Goal: Information Seeking & Learning: Learn about a topic

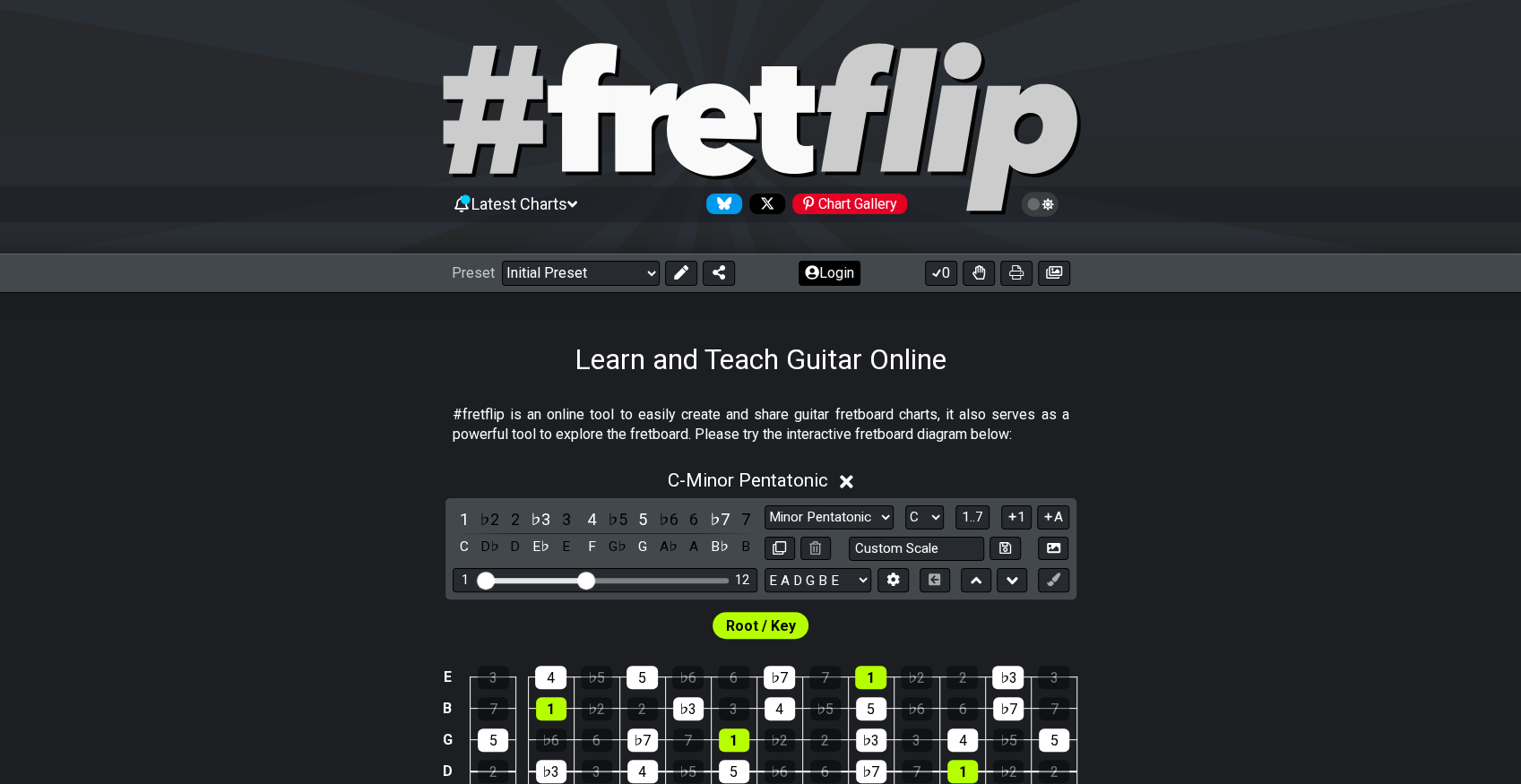
click at [838, 265] on button "Login" at bounding box center [829, 273] width 62 height 25
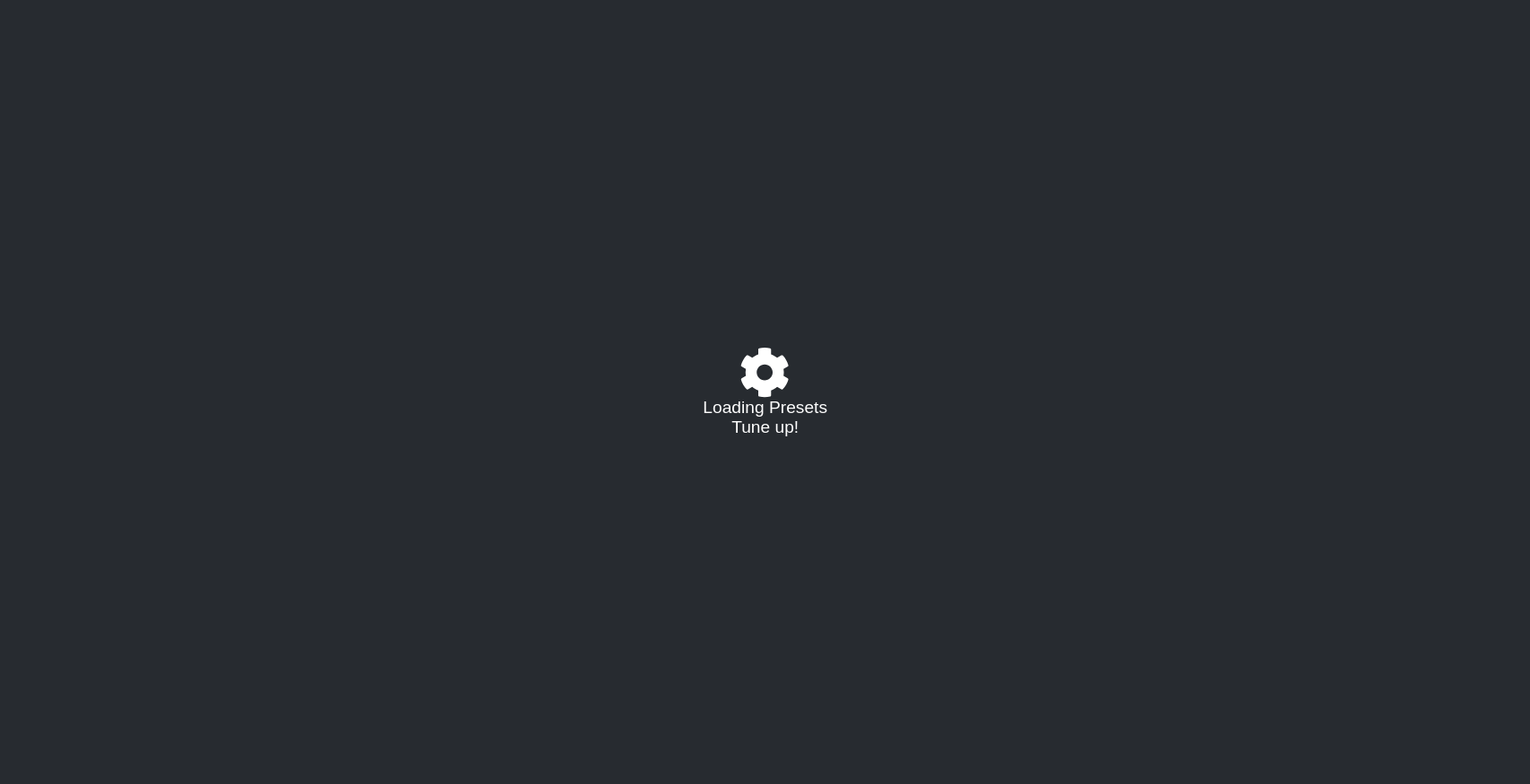
select select "C"
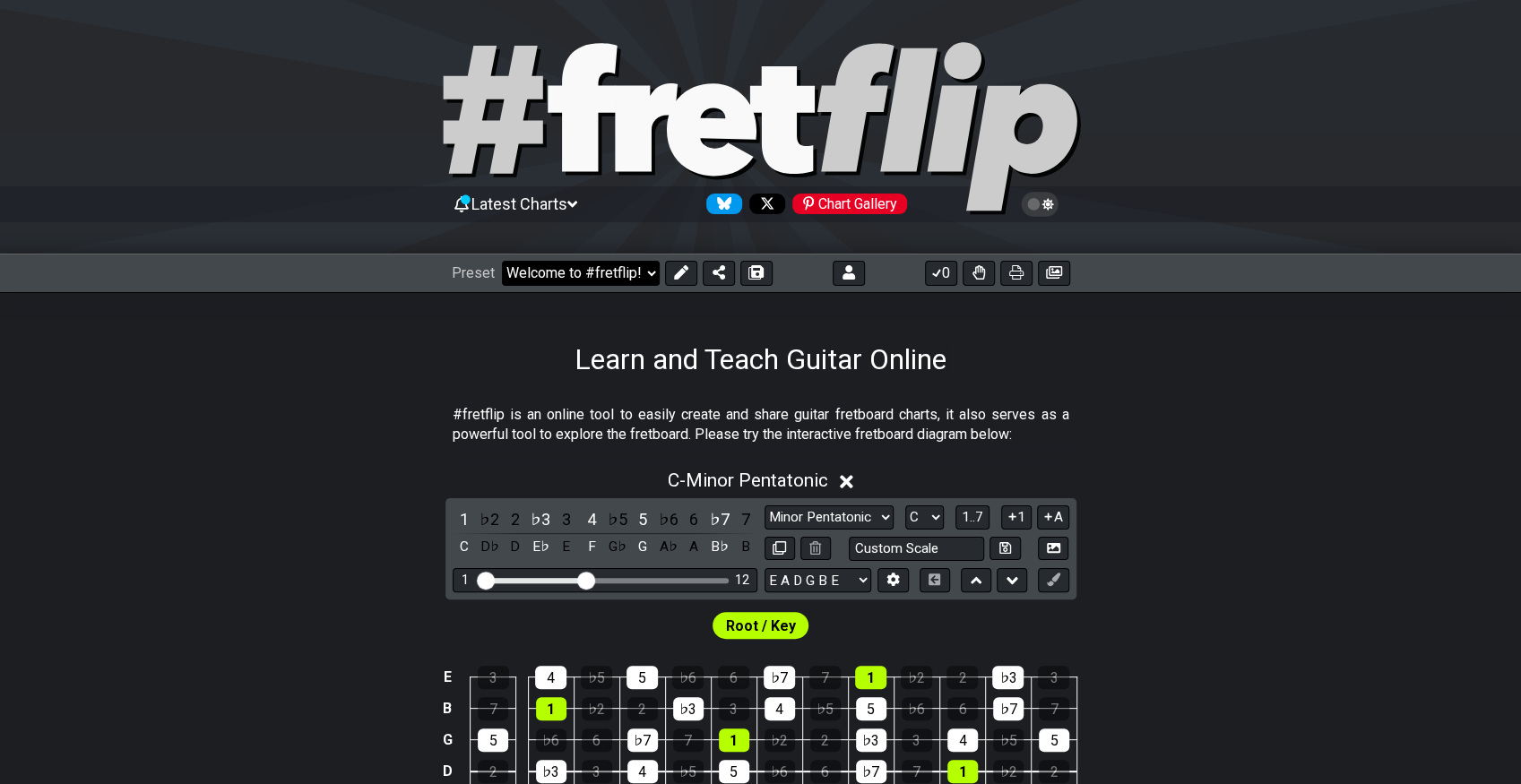
click at [629, 269] on select "Welcome to #fretflip! Initial Preset Custom Preset 7 str G standard Open Bb ext…" at bounding box center [580, 273] width 158 height 25
click at [502, 261] on select "Welcome to #fretflip! Initial Preset Custom Preset 7 str G standard Open Bb ext…" at bounding box center [580, 273] width 158 height 25
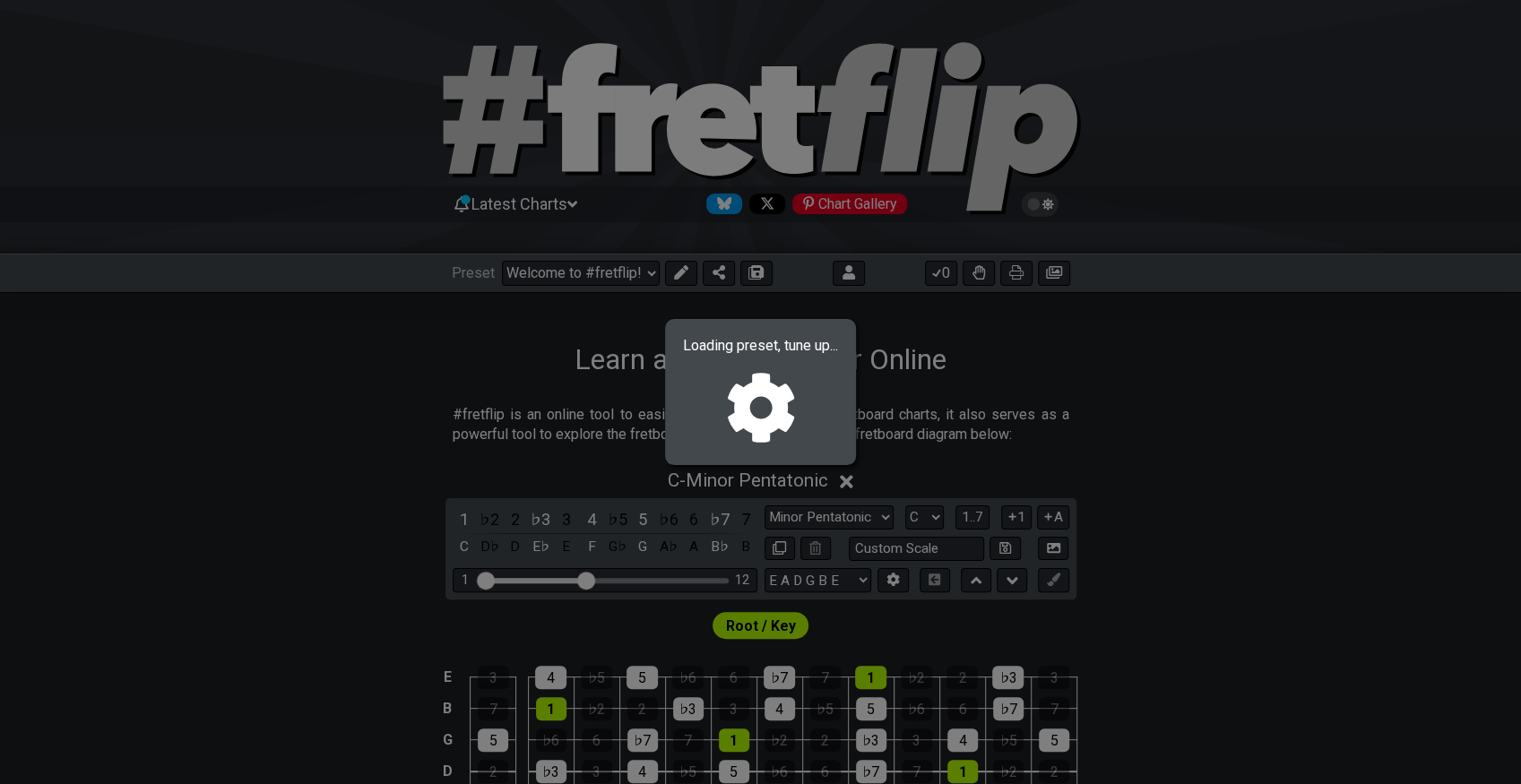
select select "/023551606881"
select select "Major / [PERSON_NAME]"
select select "Bb F Bb Eb F Bb"
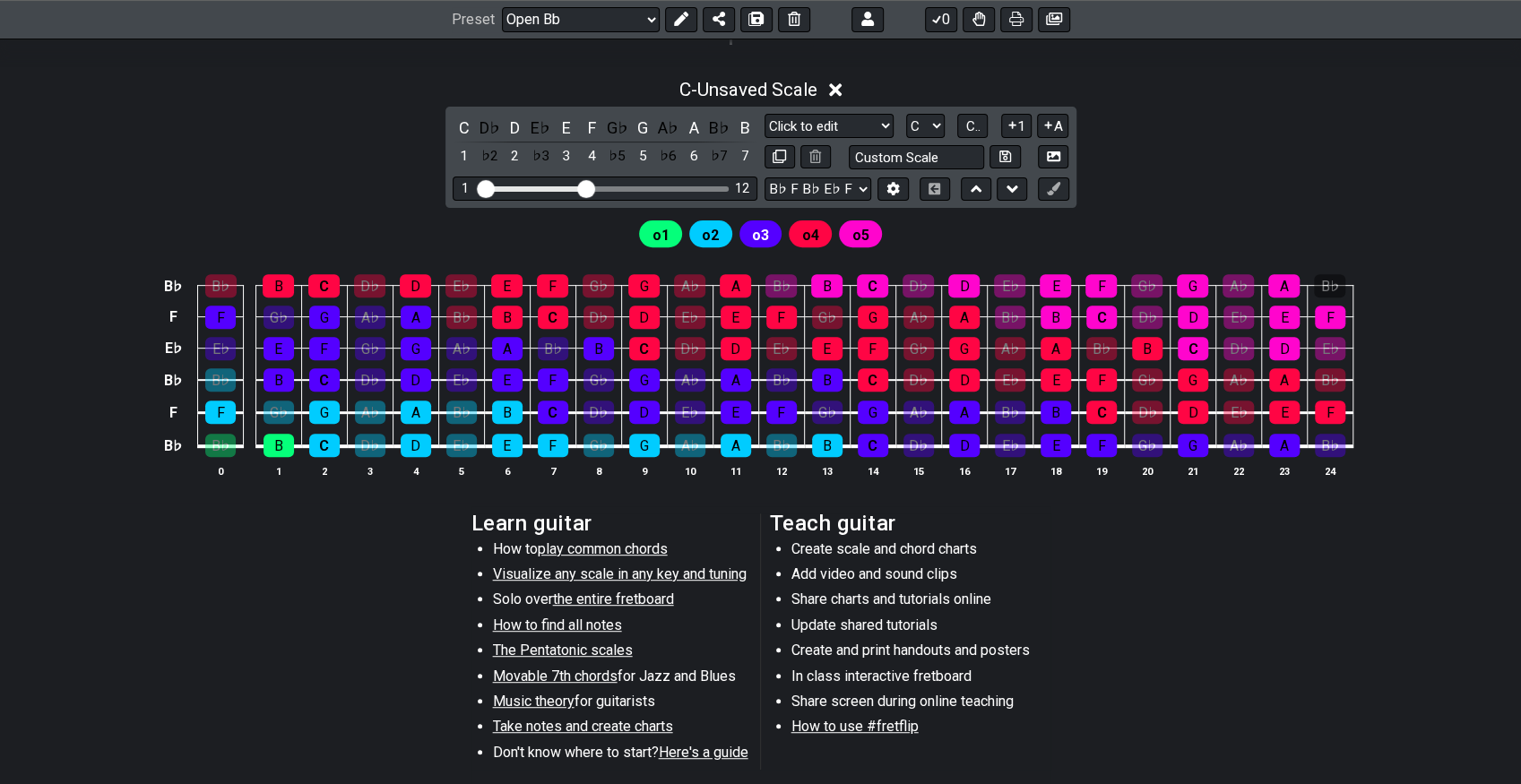
scroll to position [199, 0]
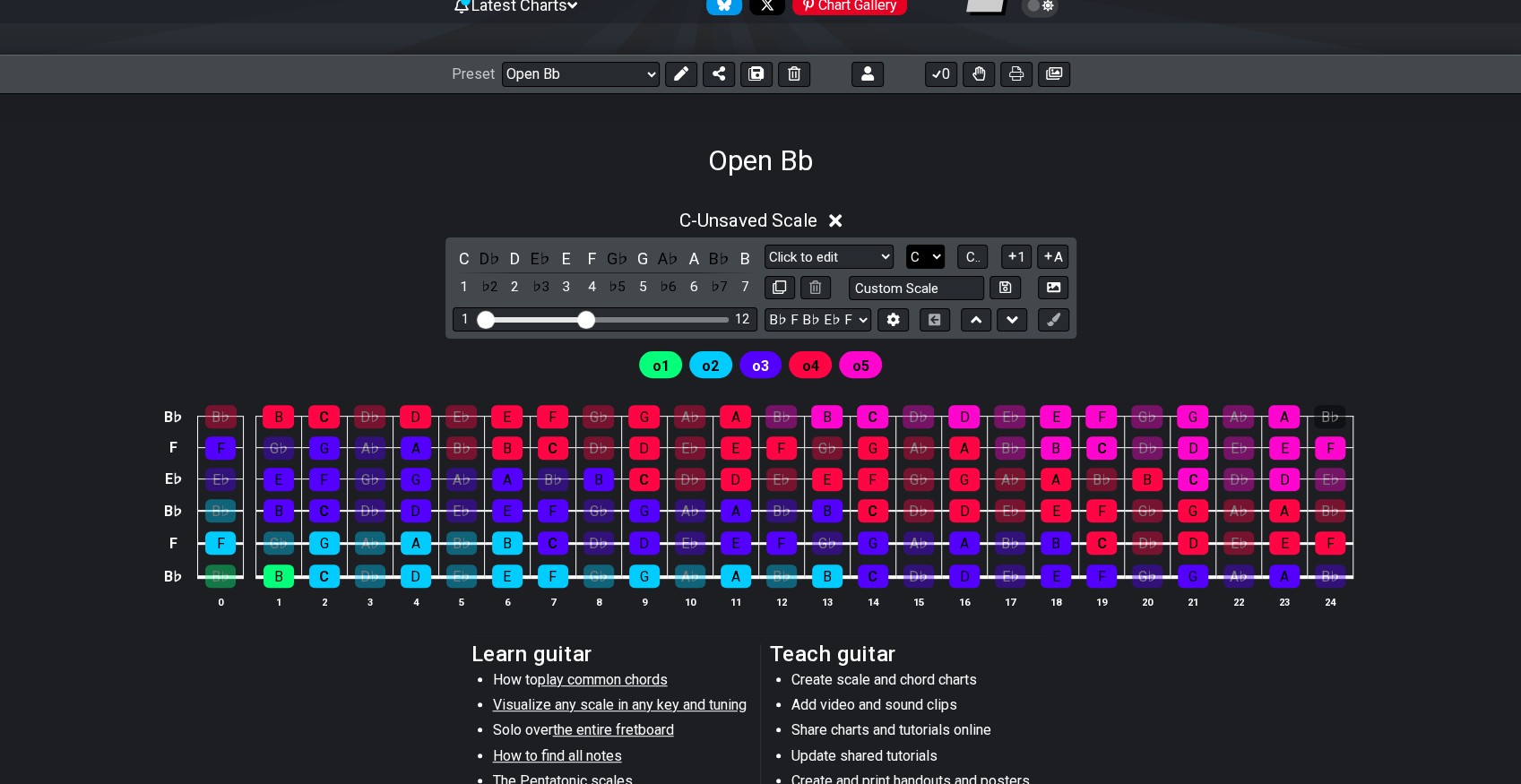
click at [923, 250] on select "A♭ A A♯ B♭ B C C♯ D♭ D D♯ E♭ E F F♯ G♭ G G♯" at bounding box center [925, 256] width 38 height 24
select select "Bb"
click at [906, 244] on select "A♭ A A♯ B♭ B C C♯ D♭ D D♯ E♭ E F F♯ G♭ G G♯" at bounding box center [925, 256] width 38 height 24
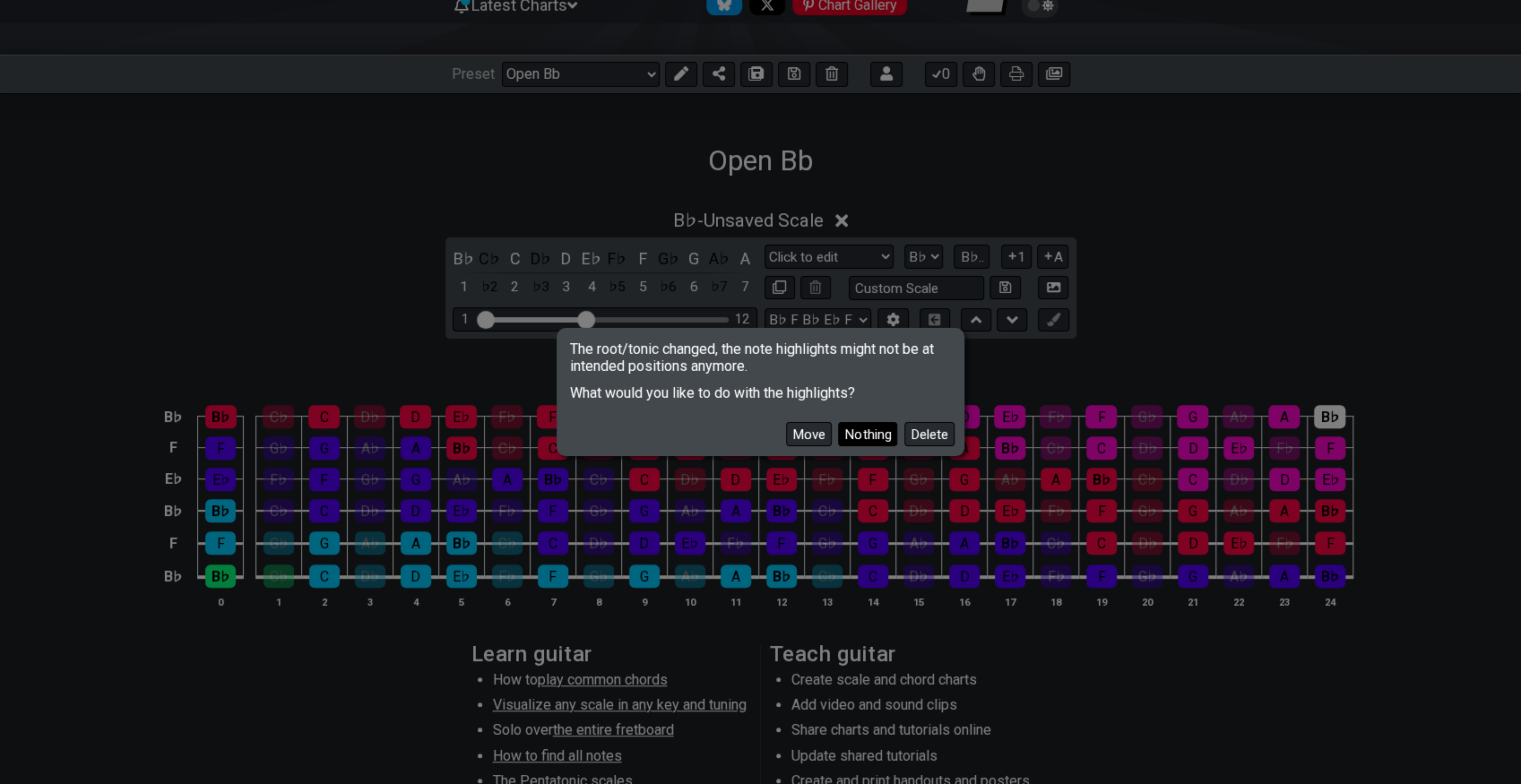
click at [870, 423] on button "Nothing" at bounding box center [867, 434] width 59 height 24
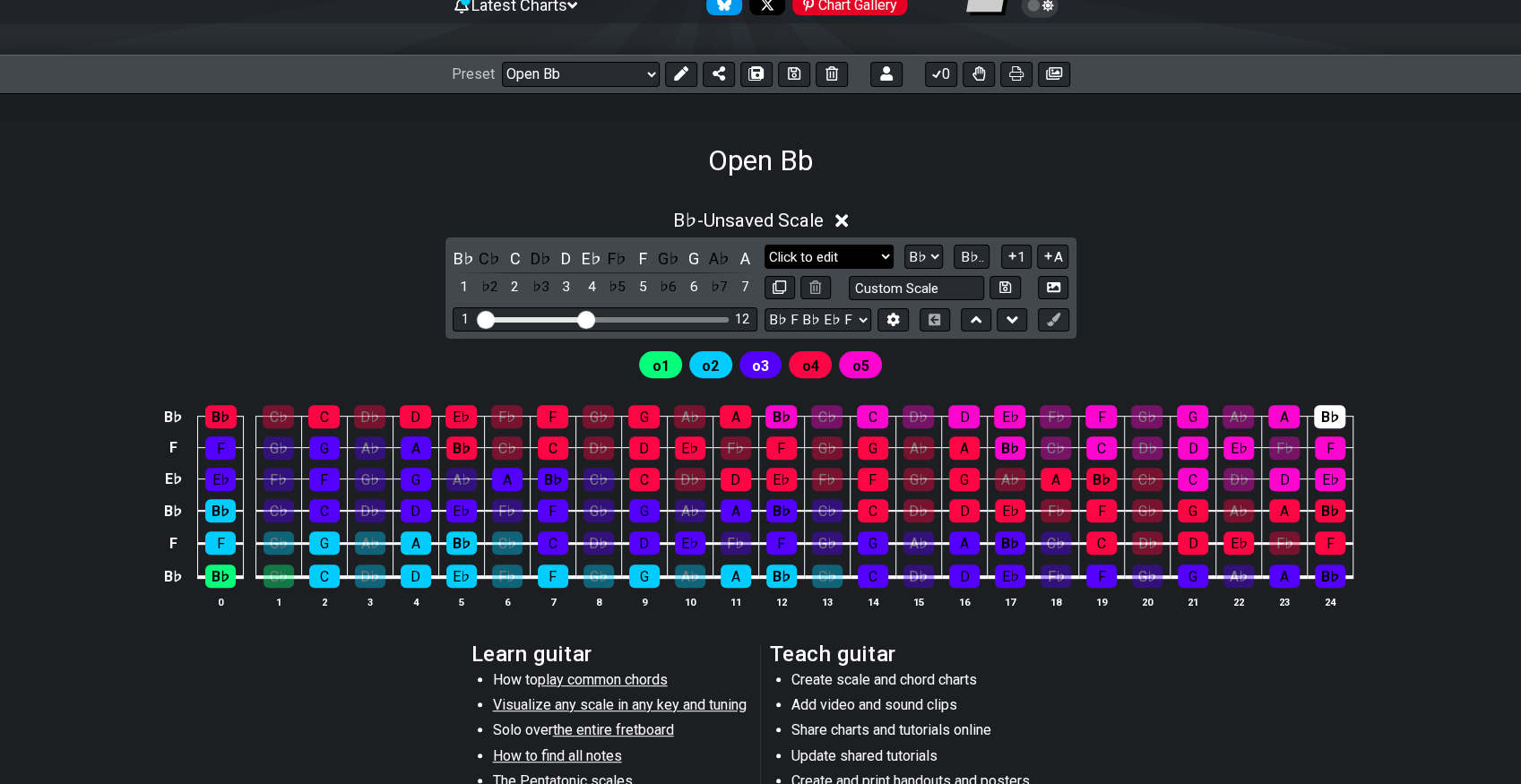
click at [838, 254] on select "Major / [PERSON_NAME] to edit Minor Pentatonic Major Pentatonic Minor Blues Maj…" at bounding box center [829, 256] width 129 height 24
select select "Minor / Aeolian"
click at [765, 244] on select "Major / [PERSON_NAME] to edit Minor Pentatonic Major Pentatonic Minor Blues Maj…" at bounding box center [829, 256] width 129 height 24
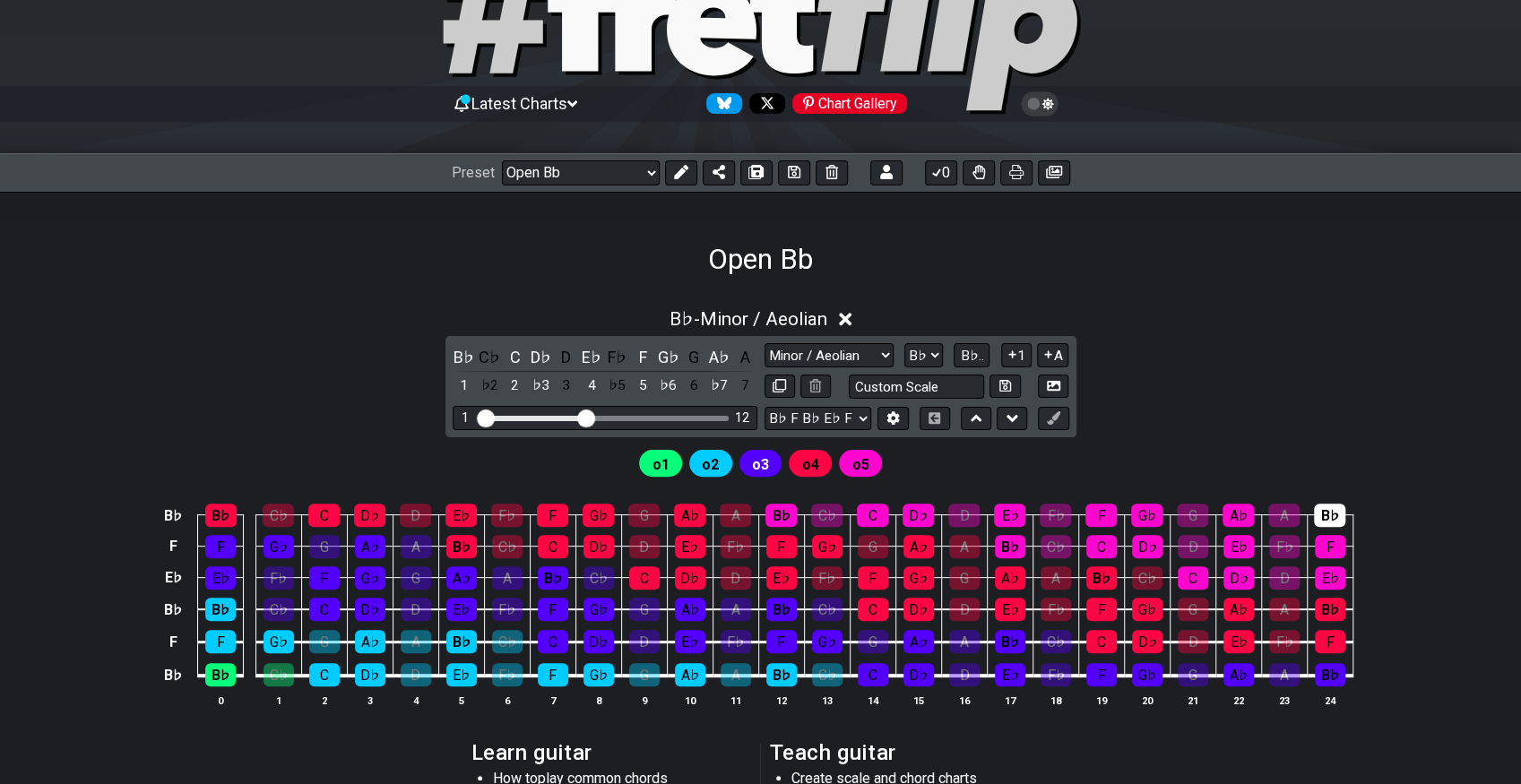
scroll to position [398, 0]
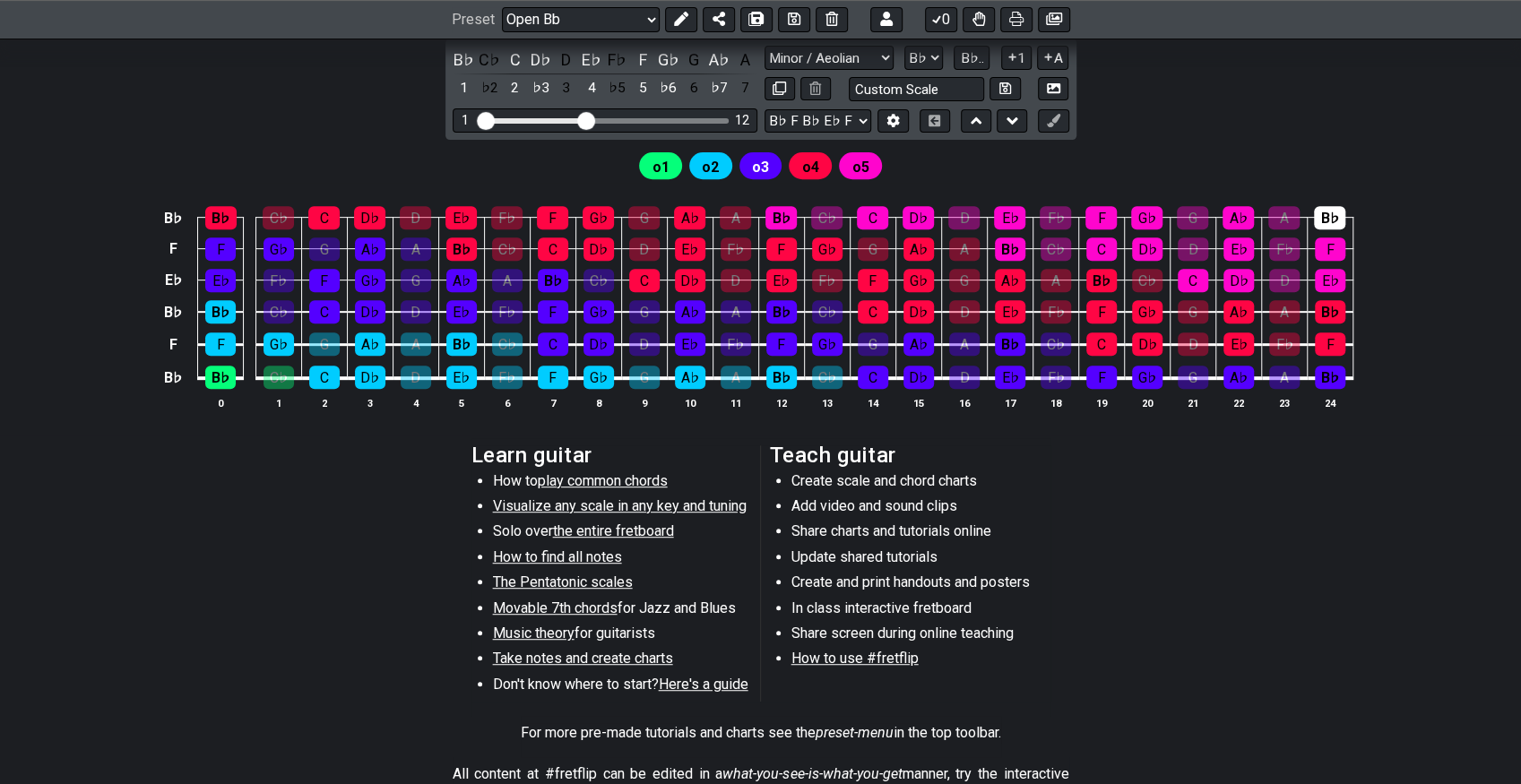
click at [651, 530] on span "the entire fretboard" at bounding box center [613, 530] width 121 height 17
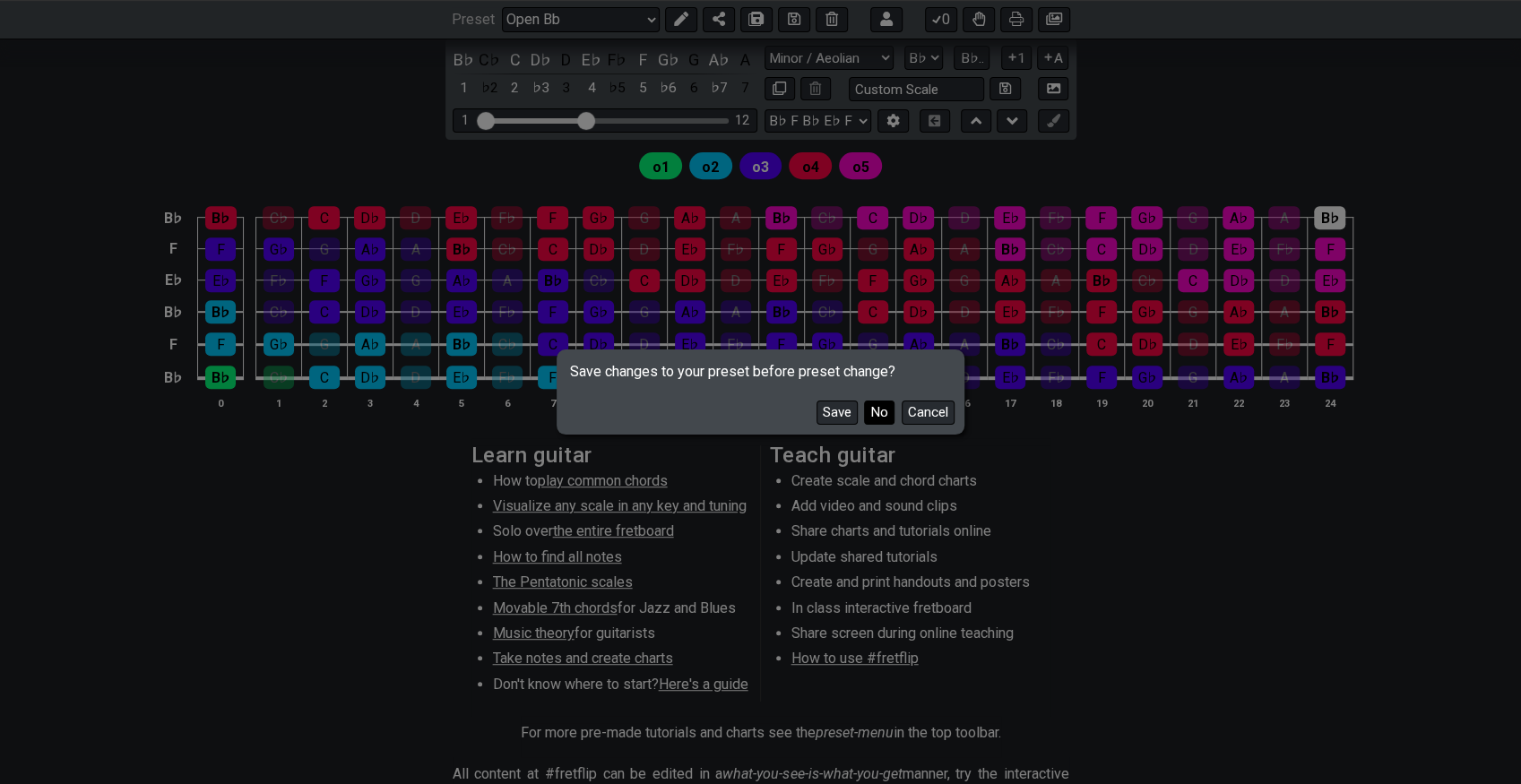
click at [885, 411] on button "No" at bounding box center [879, 413] width 31 height 24
select select "/how-to-solo"
select select "C"
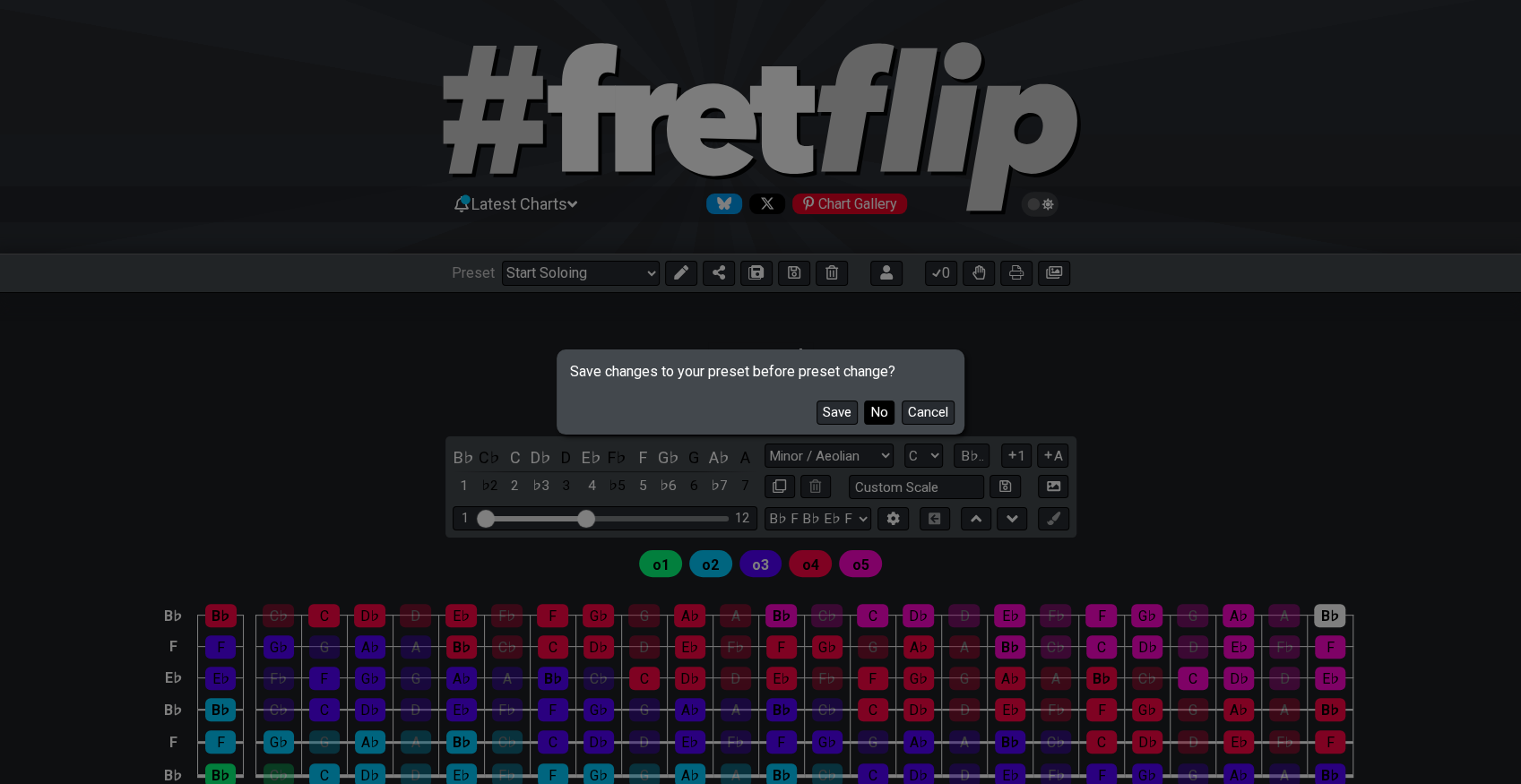
select select "Minor Pentatonic"
select select "E A D G B E"
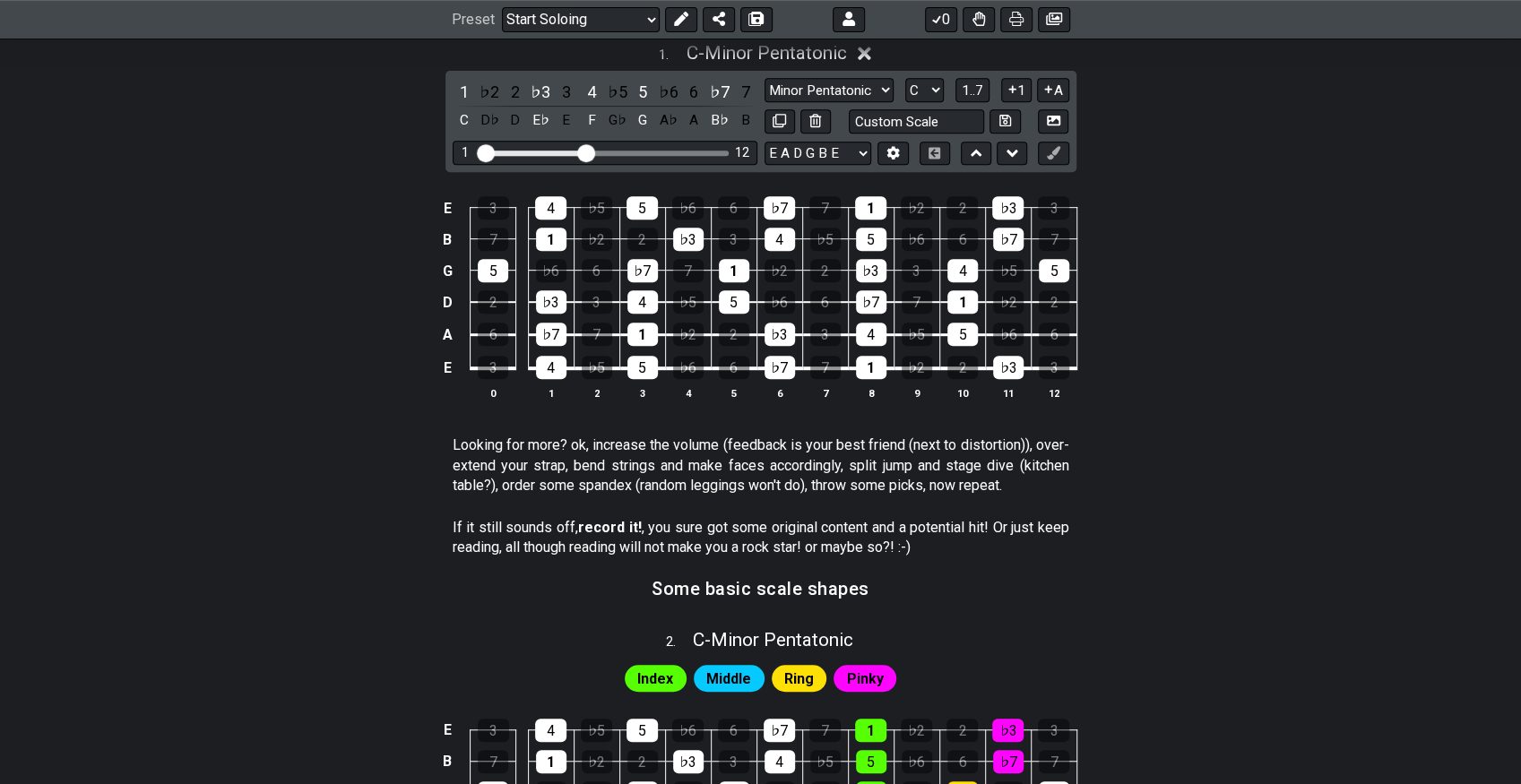
scroll to position [597, 0]
